Goal: Information Seeking & Learning: Learn about a topic

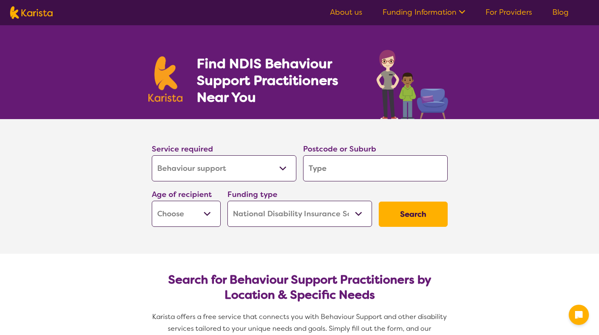
select select "Behaviour support"
select select "NDIS"
select select "Behaviour support"
select select "NDIS"
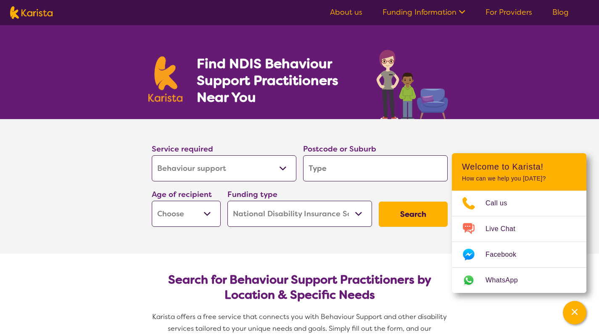
select select "Assessment ([MEDICAL_DATA] or [MEDICAL_DATA])"
click at [321, 164] on input "search" at bounding box center [375, 168] width 145 height 26
type input "3"
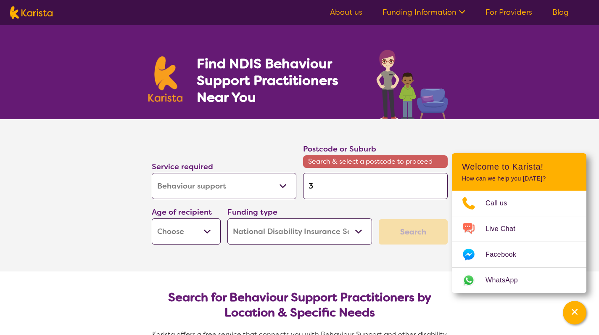
type input "30"
type input "302"
type input "3028"
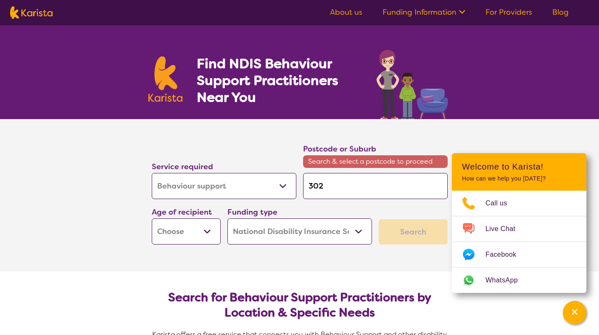
type input "3028"
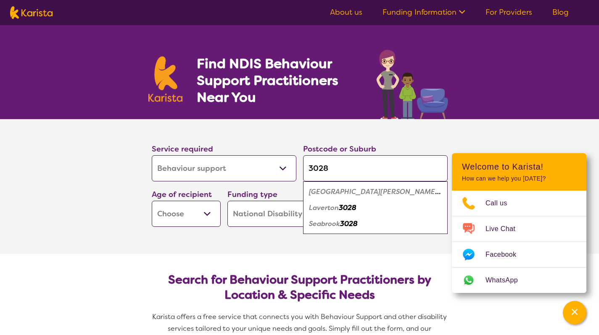
type input "3028"
click at [337, 190] on em "[GEOGRAPHIC_DATA][PERSON_NAME]" at bounding box center [375, 191] width 132 height 9
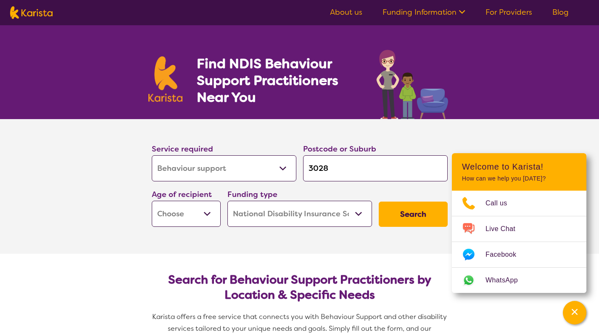
select select "AS"
select select "i-don-t-know"
click at [401, 213] on button "Search" at bounding box center [413, 213] width 69 height 25
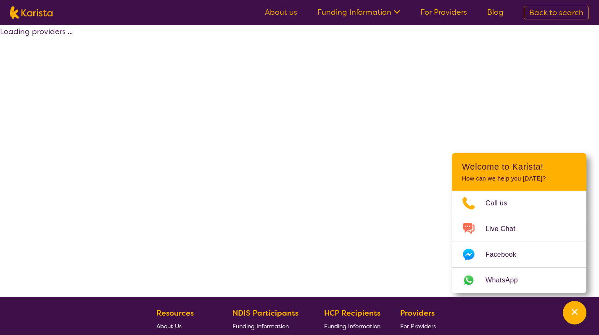
select select "Assessment ([MEDICAL_DATA] or [MEDICAL_DATA])"
select select "AS"
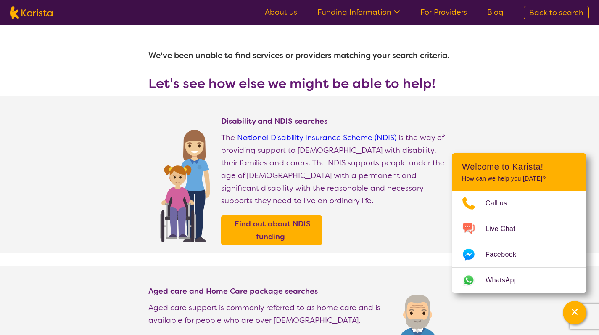
select select "Behaviour support"
select select "AS"
select select "NDIS"
select select "Behaviour support"
select select "AS"
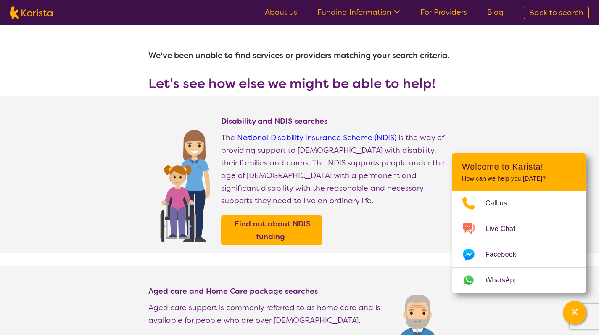
select select "NDIS"
